Goal: Information Seeking & Learning: Learn about a topic

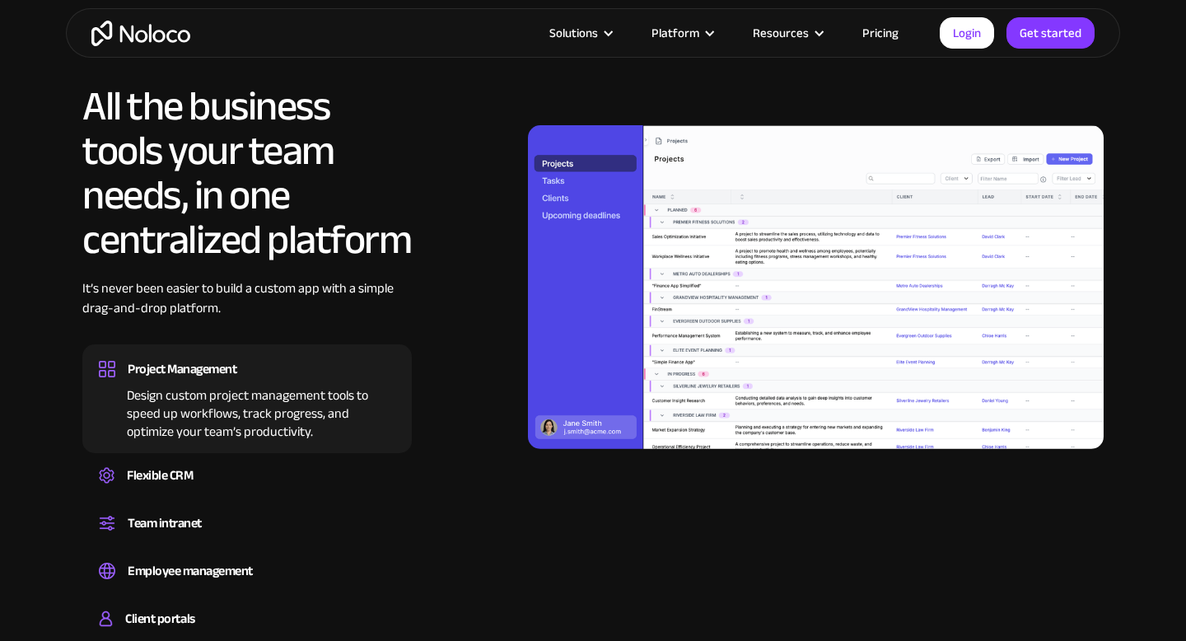
scroll to position [1427, 0]
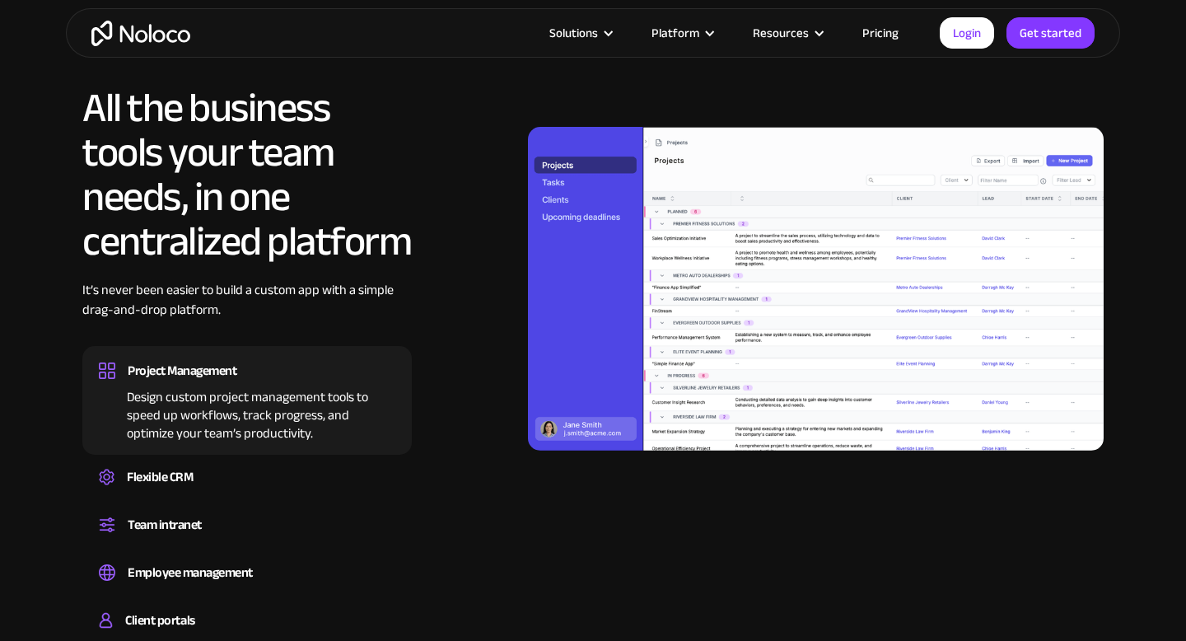
click at [284, 358] on div "Project Management" at bounding box center [247, 370] width 296 height 25
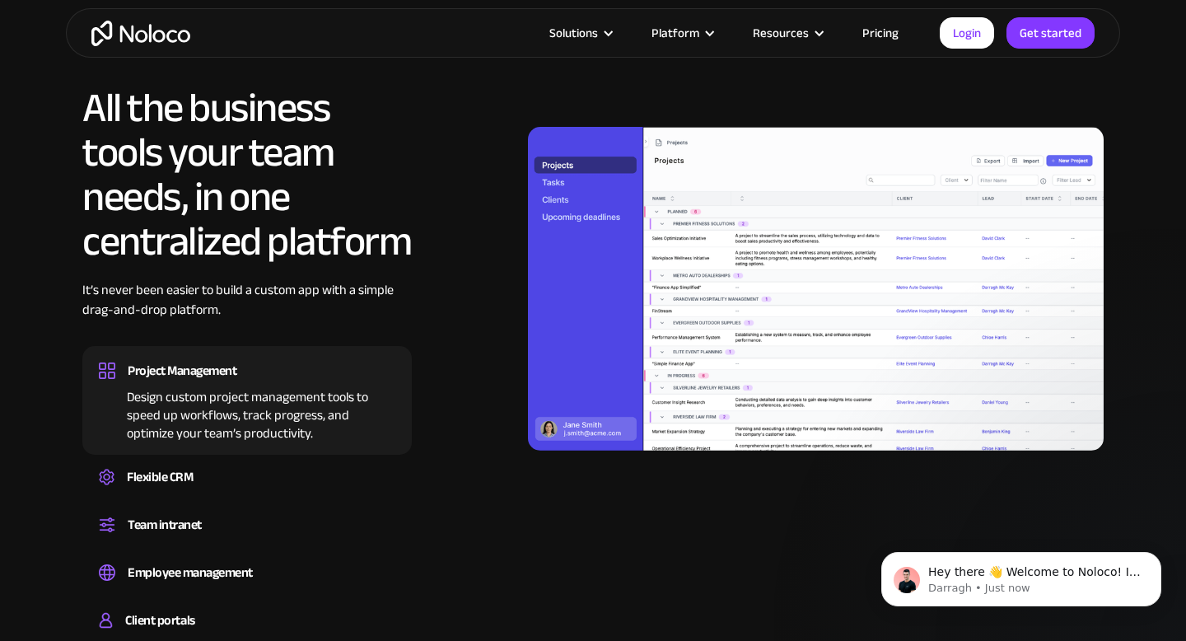
scroll to position [0, 0]
click at [284, 358] on div "Project Management" at bounding box center [247, 370] width 296 height 25
click at [156, 486] on div "Flexible CRM" at bounding box center [160, 476] width 66 height 25
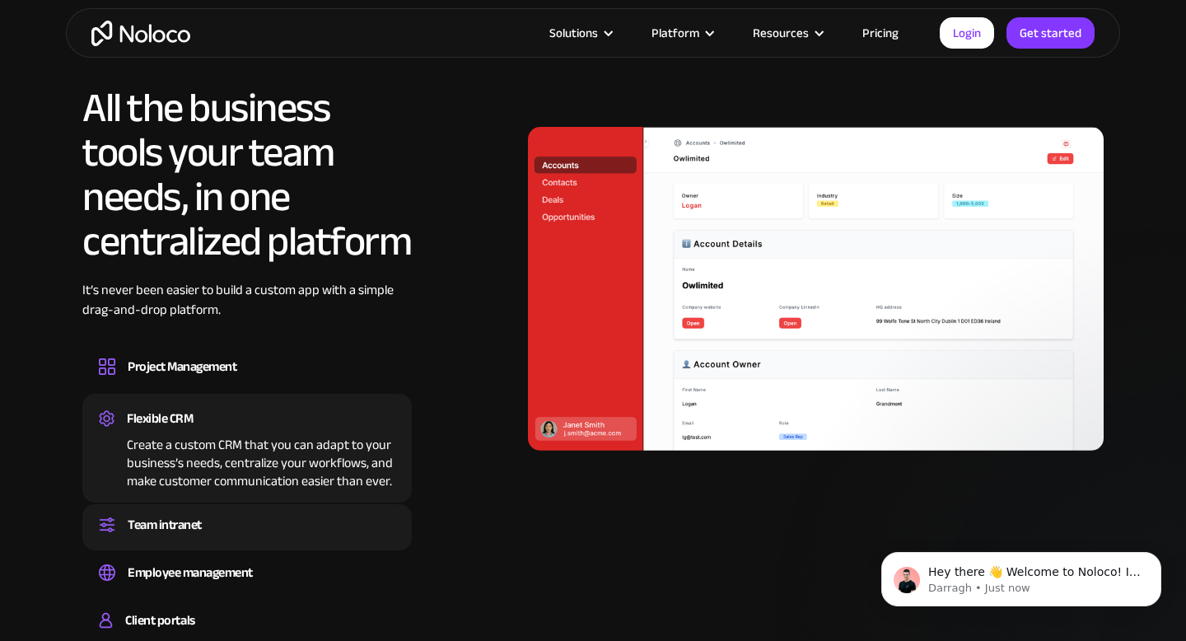
click at [155, 533] on div "Team intranet" at bounding box center [165, 524] width 74 height 25
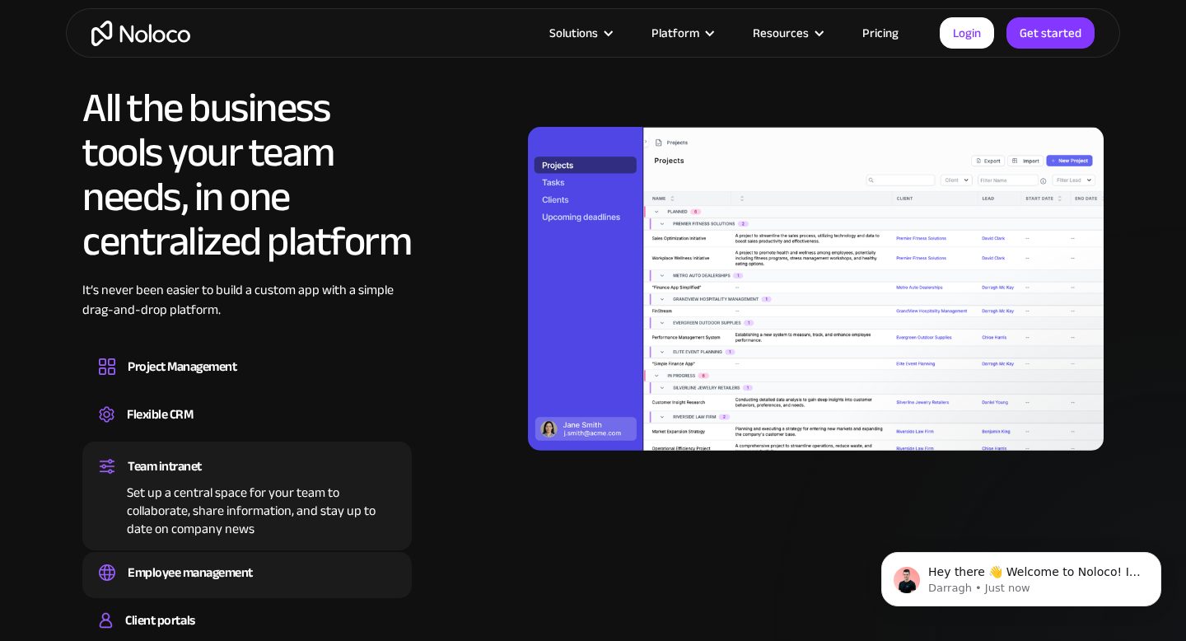
click at [188, 574] on div "Employee management" at bounding box center [190, 572] width 125 height 25
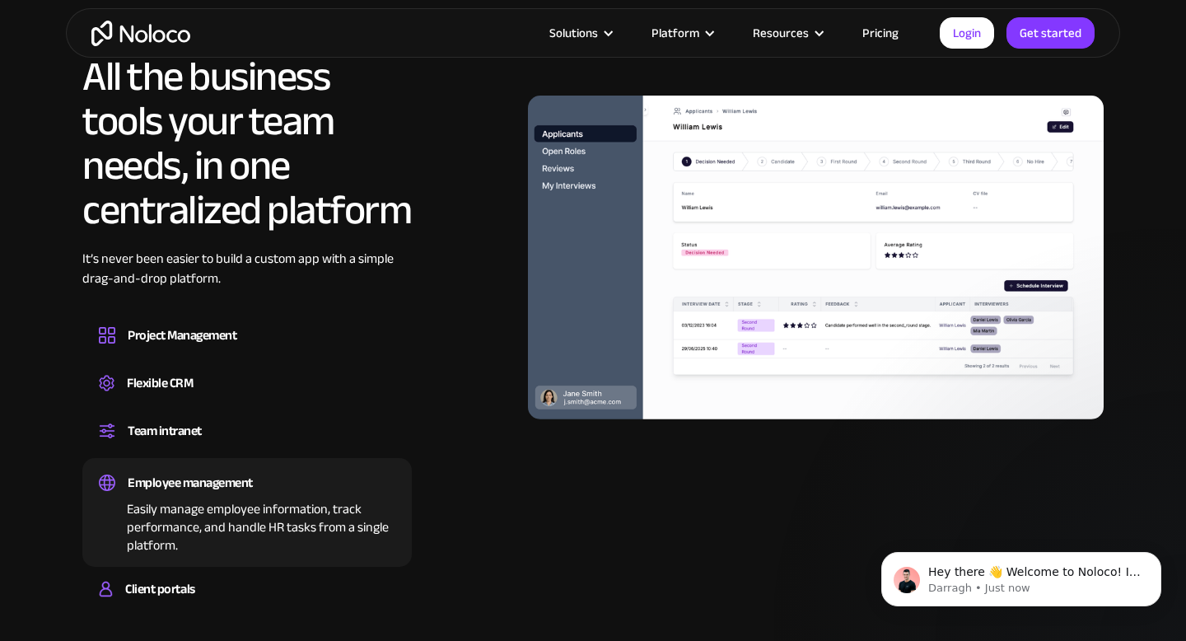
scroll to position [1460, 0]
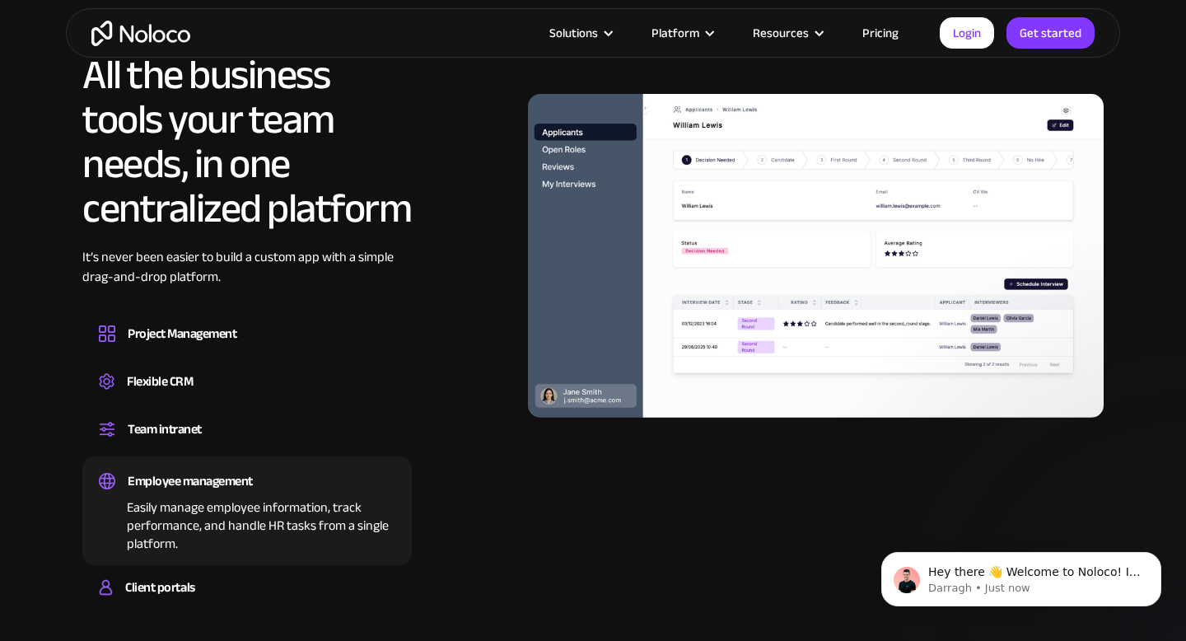
click at [188, 574] on div "Client portals Build a secure, fully-branded, and personalized client portal th…" at bounding box center [246, 589] width 329 height 46
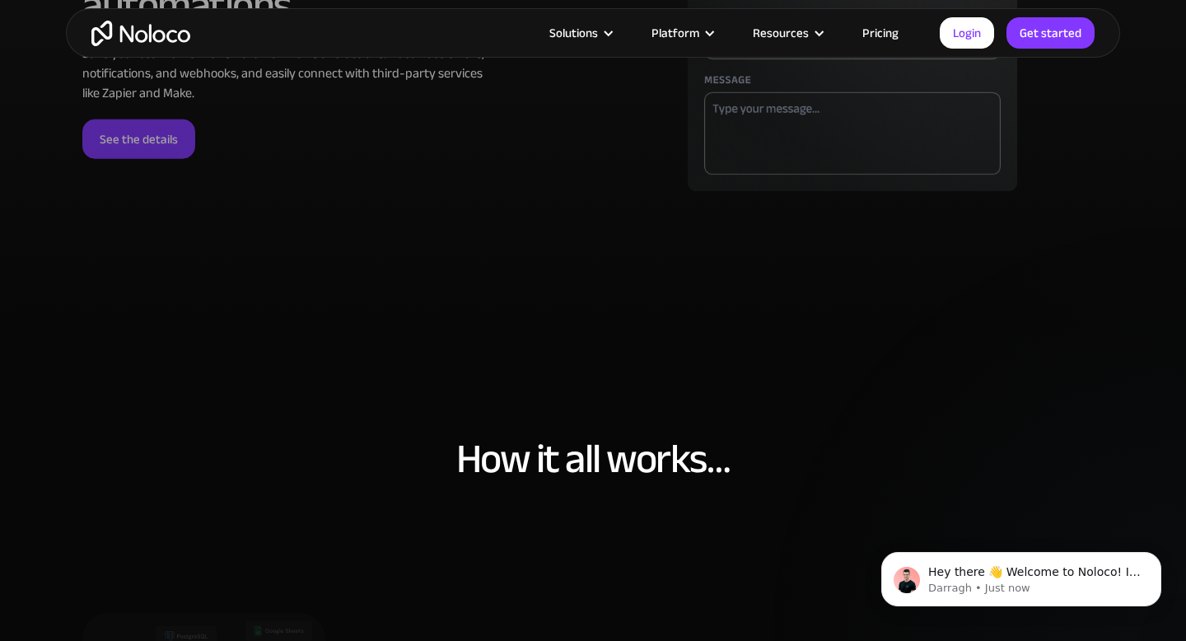
scroll to position [5249, 0]
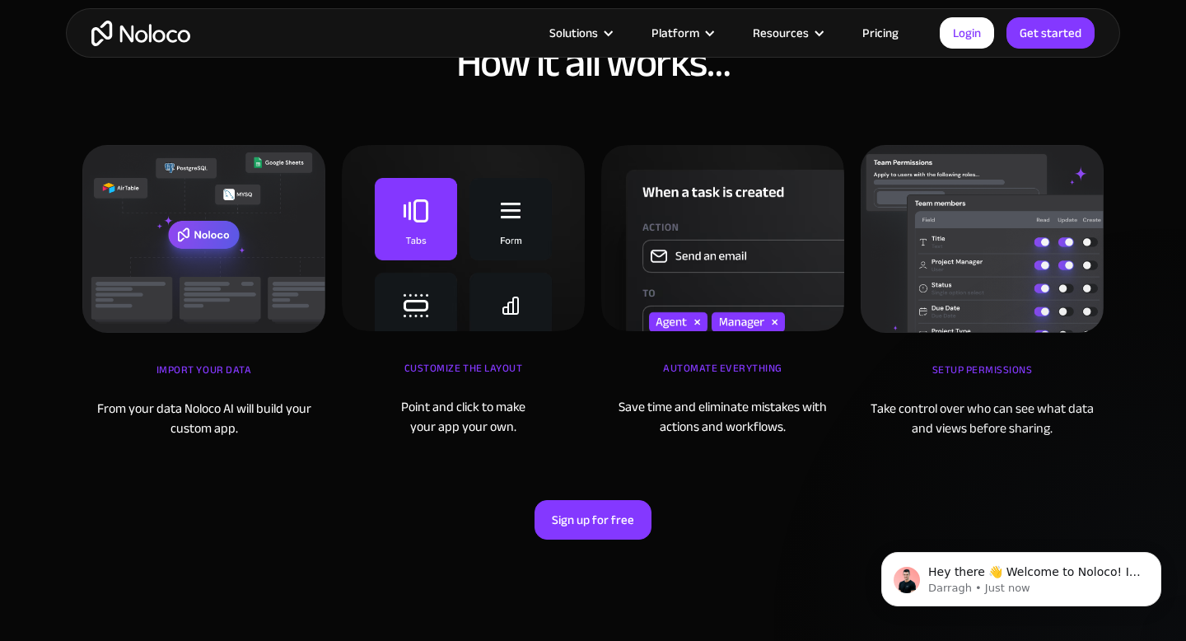
click at [891, 31] on link "Pricing" at bounding box center [879, 32] width 77 height 21
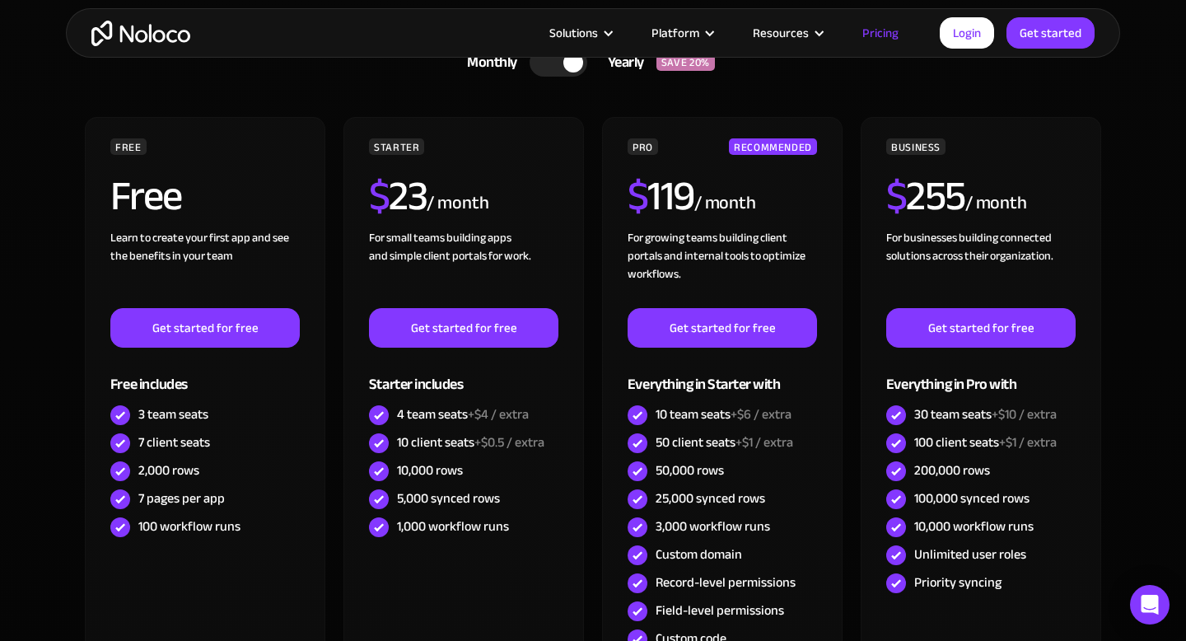
scroll to position [534, 0]
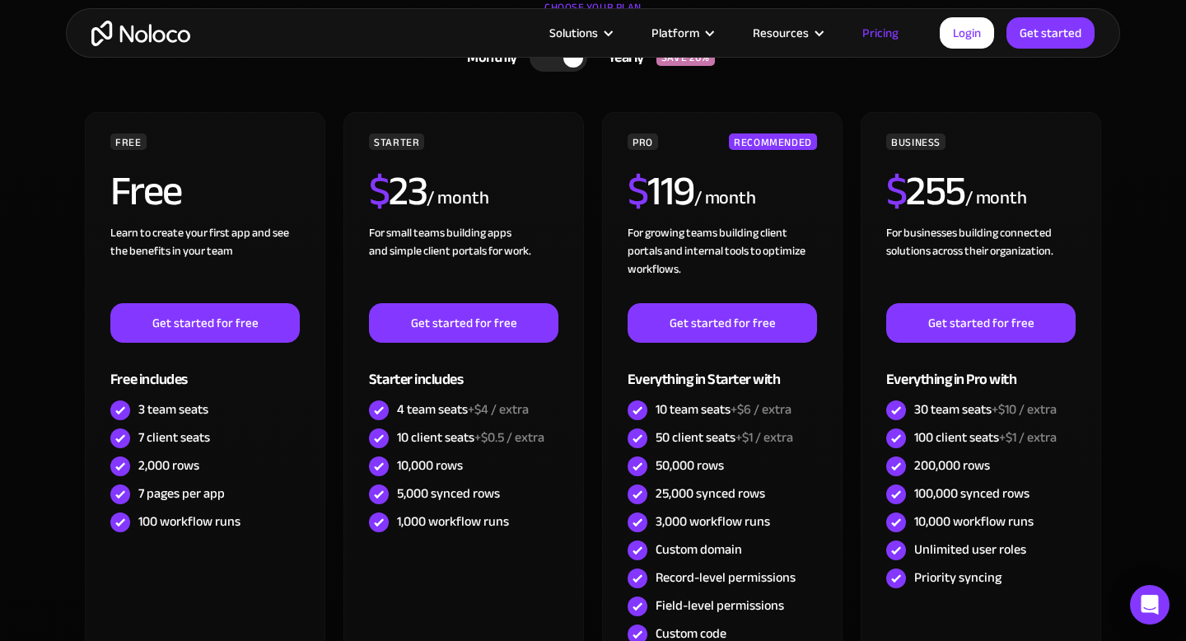
click at [147, 36] on img "home" at bounding box center [140, 34] width 99 height 26
